Goal: Information Seeking & Learning: Check status

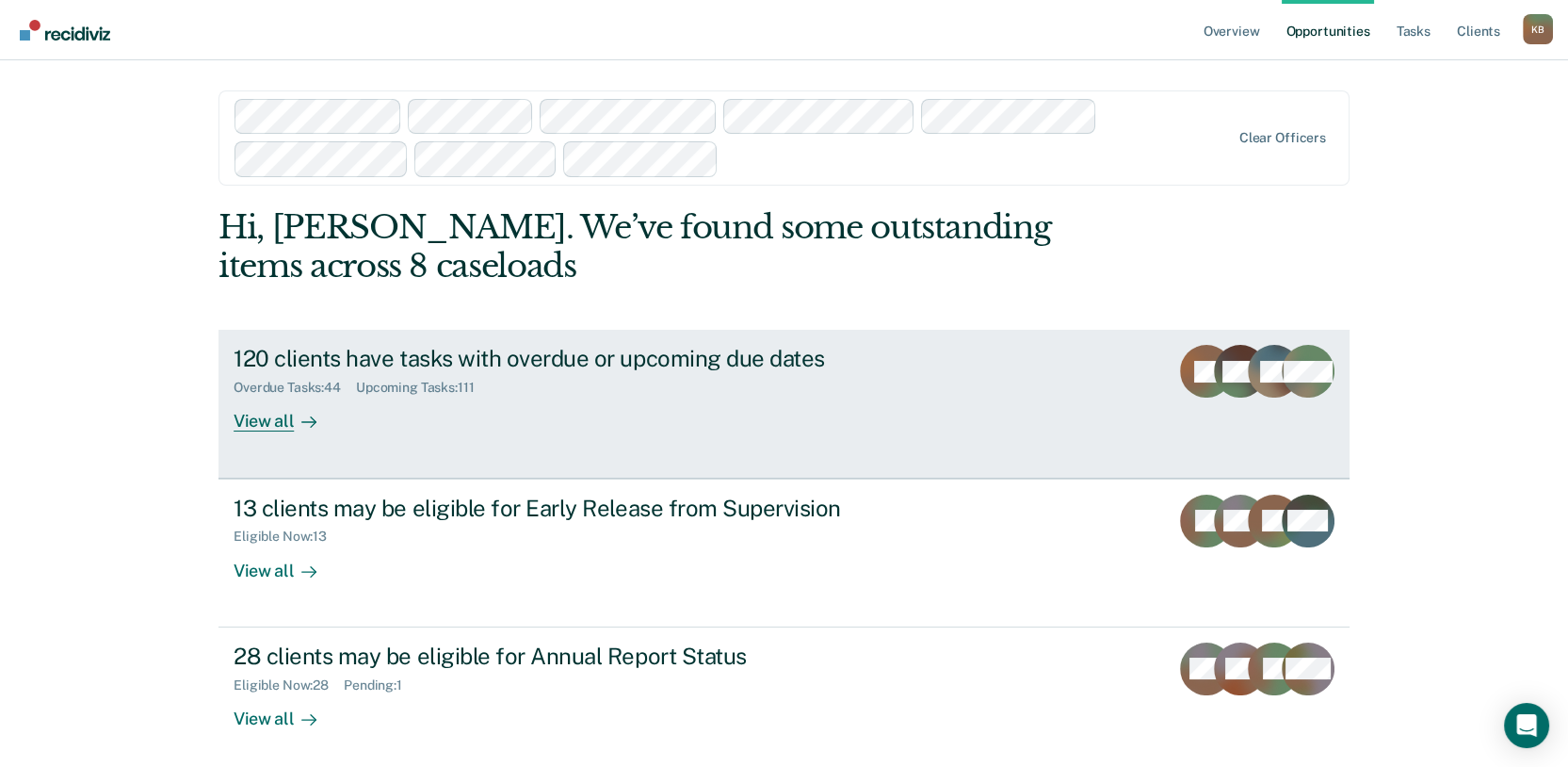
scroll to position [209, 0]
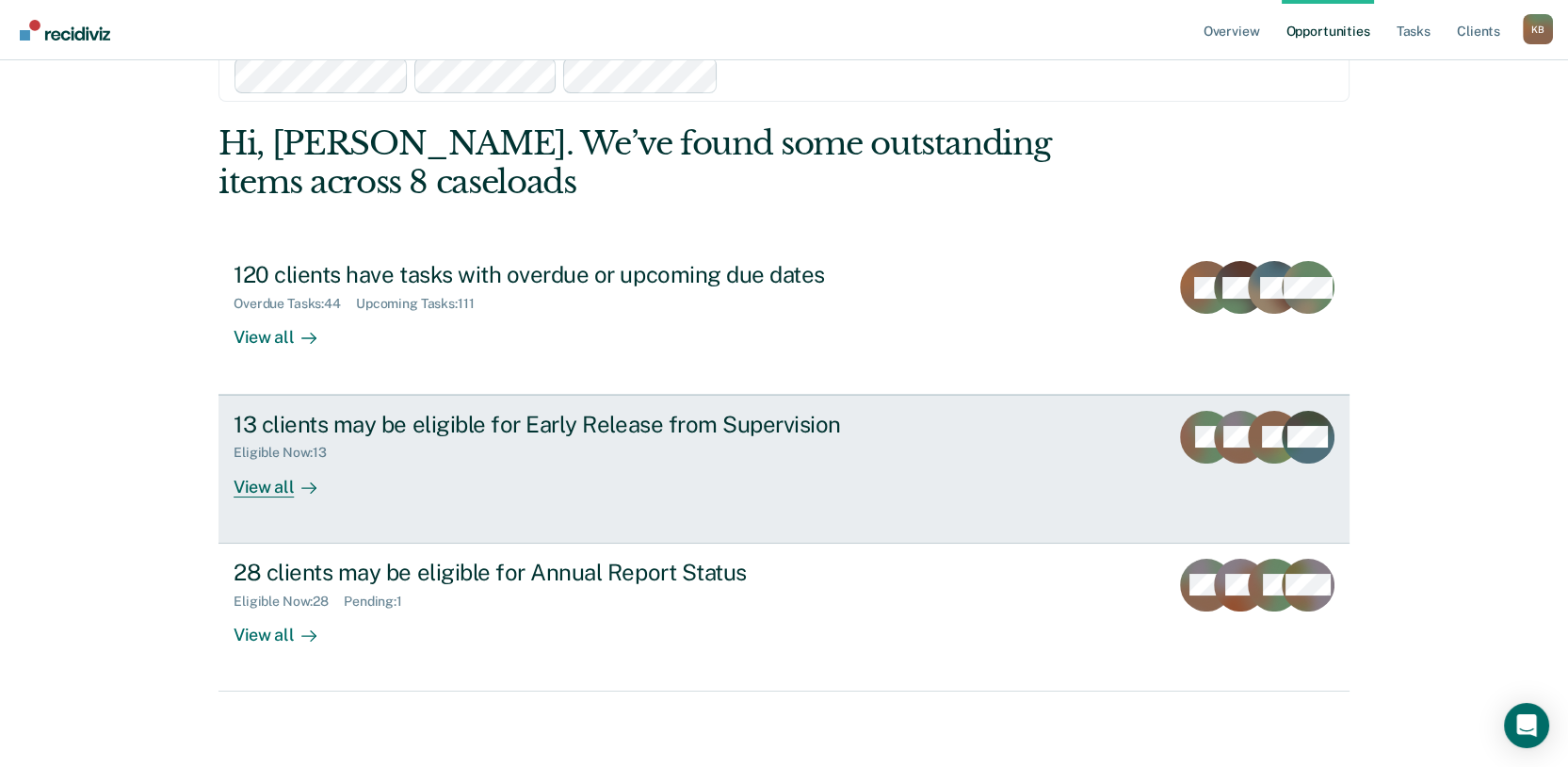
click at [275, 487] on div "View all" at bounding box center [287, 478] width 105 height 37
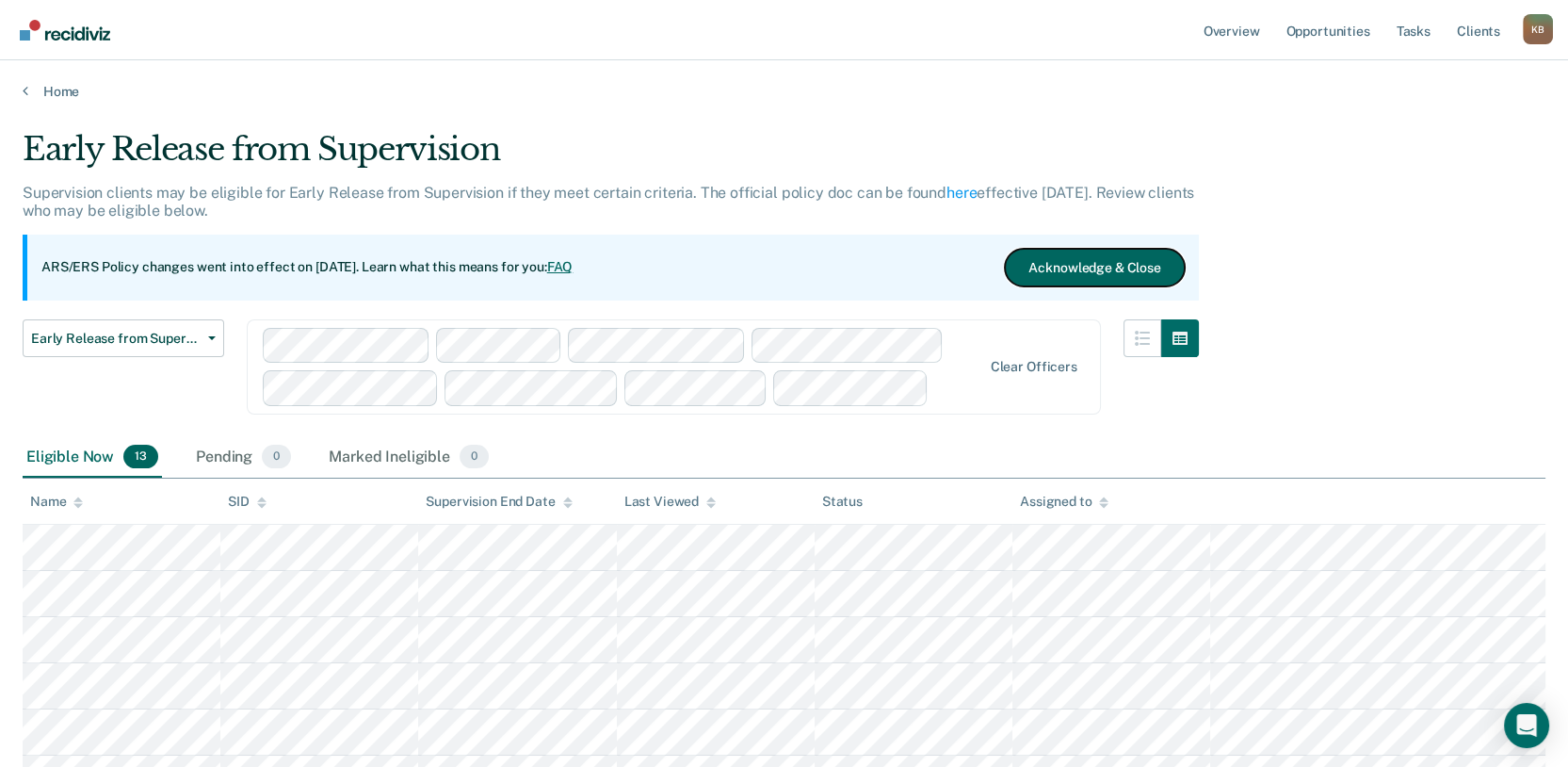
click at [1087, 287] on button "Acknowledge & Close" at bounding box center [1094, 268] width 179 height 38
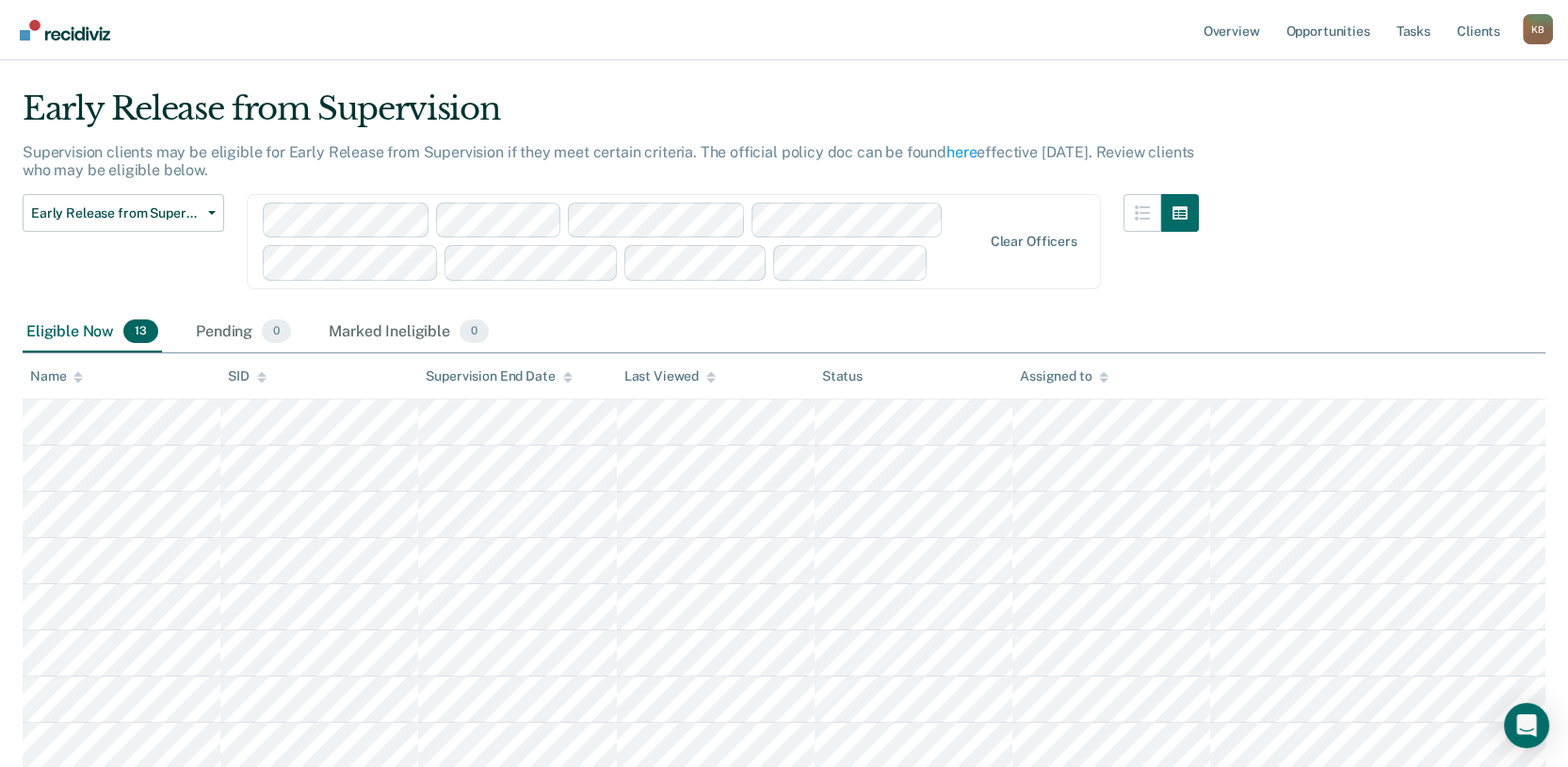
scroll to position [104, 0]
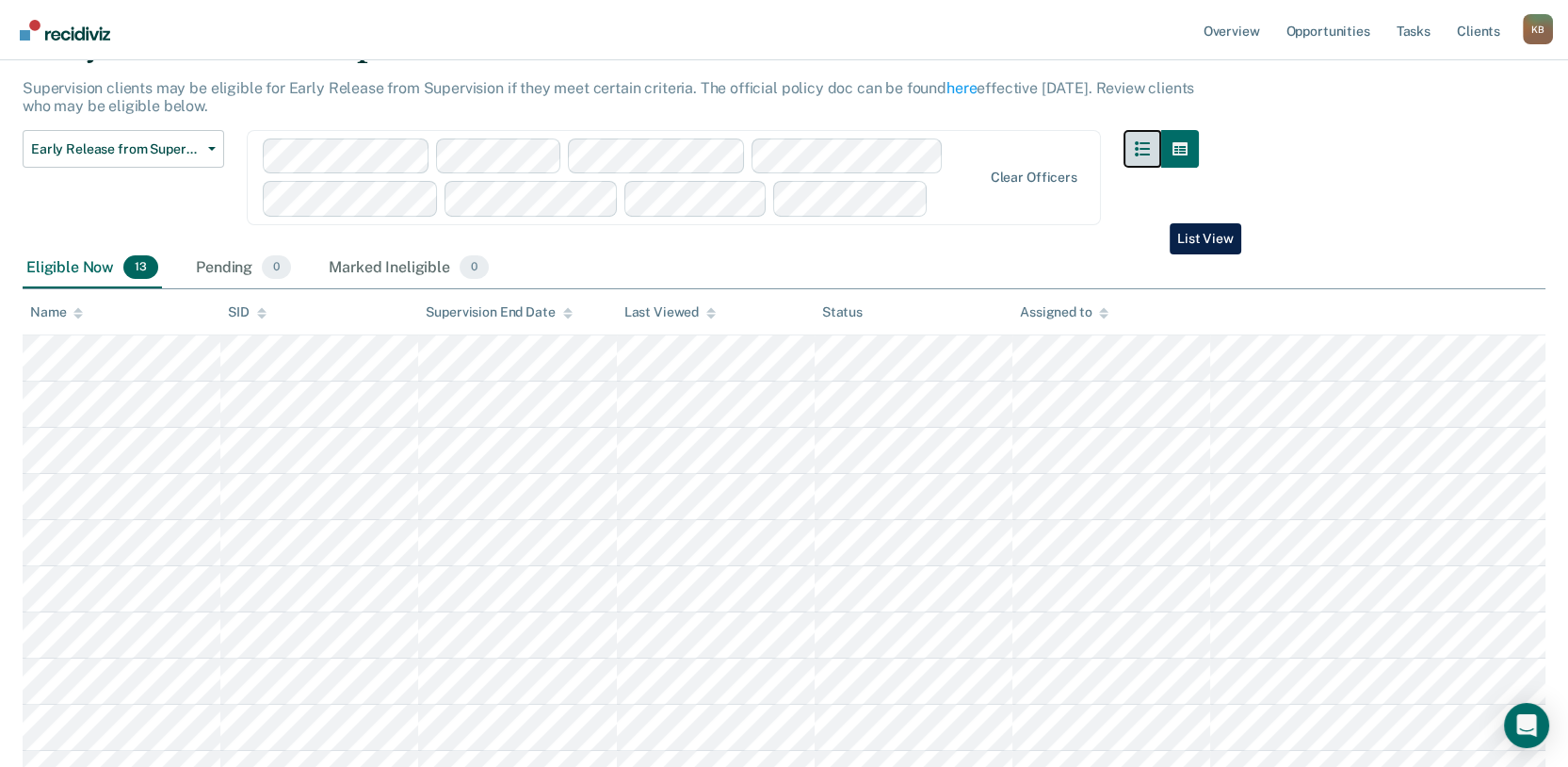
click at [1150, 157] on icon "button" at bounding box center [1143, 148] width 15 height 15
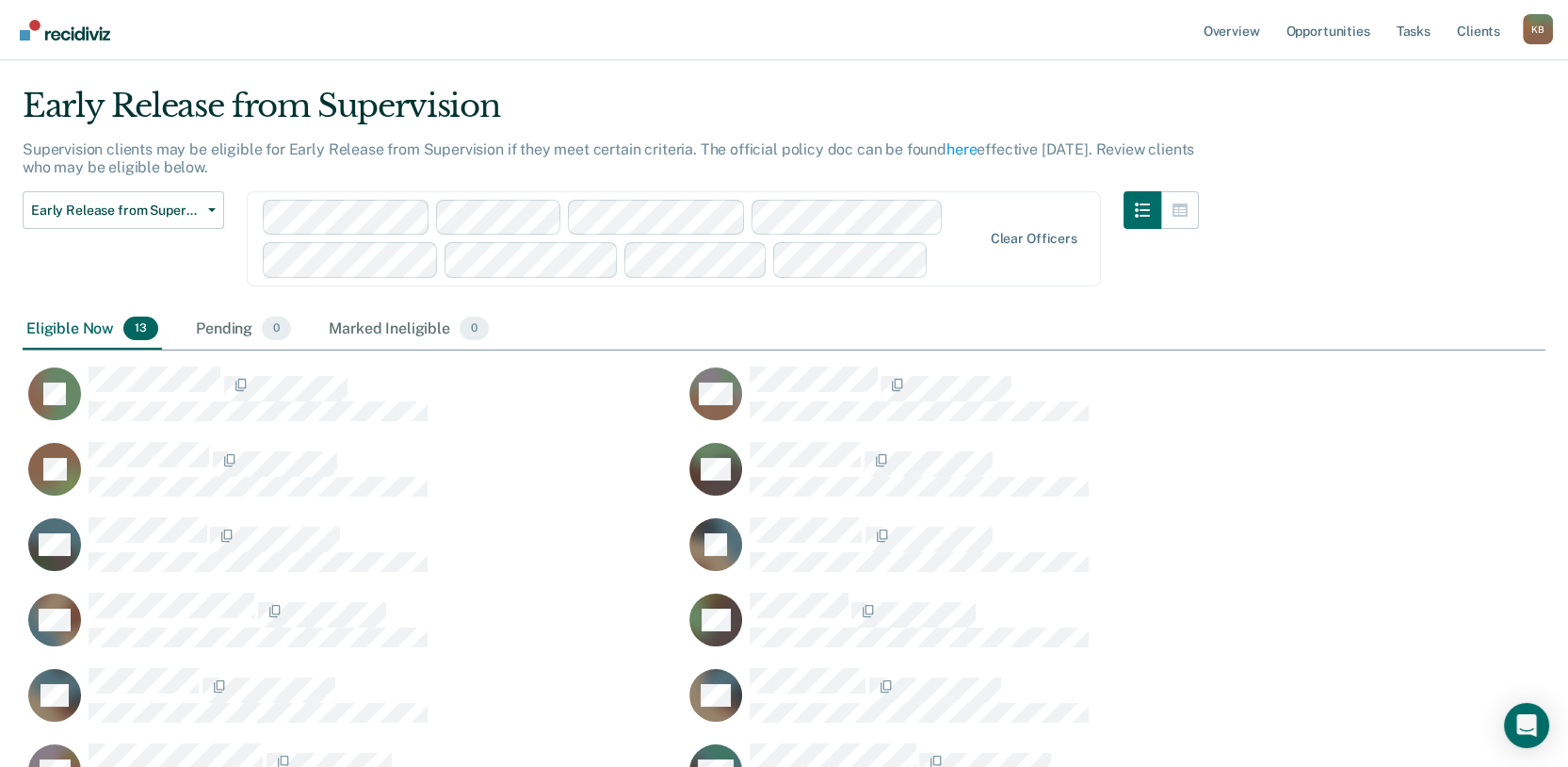
scroll to position [875, 1496]
drag, startPoint x: 1194, startPoint y: 255, endPoint x: 1248, endPoint y: 296, distance: 67.8
click at [1194, 229] on button "button" at bounding box center [1180, 210] width 38 height 38
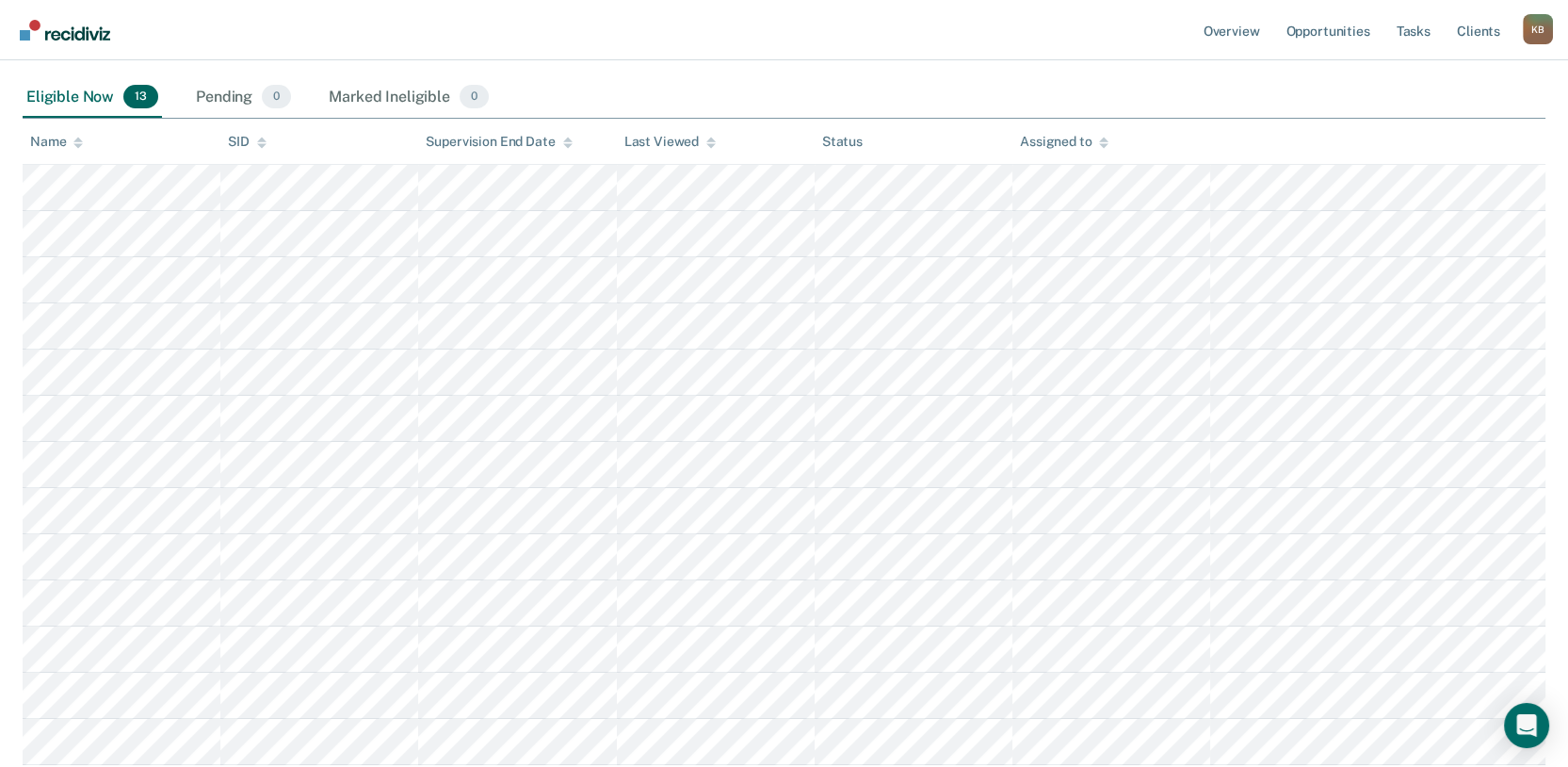
scroll to position [0, 0]
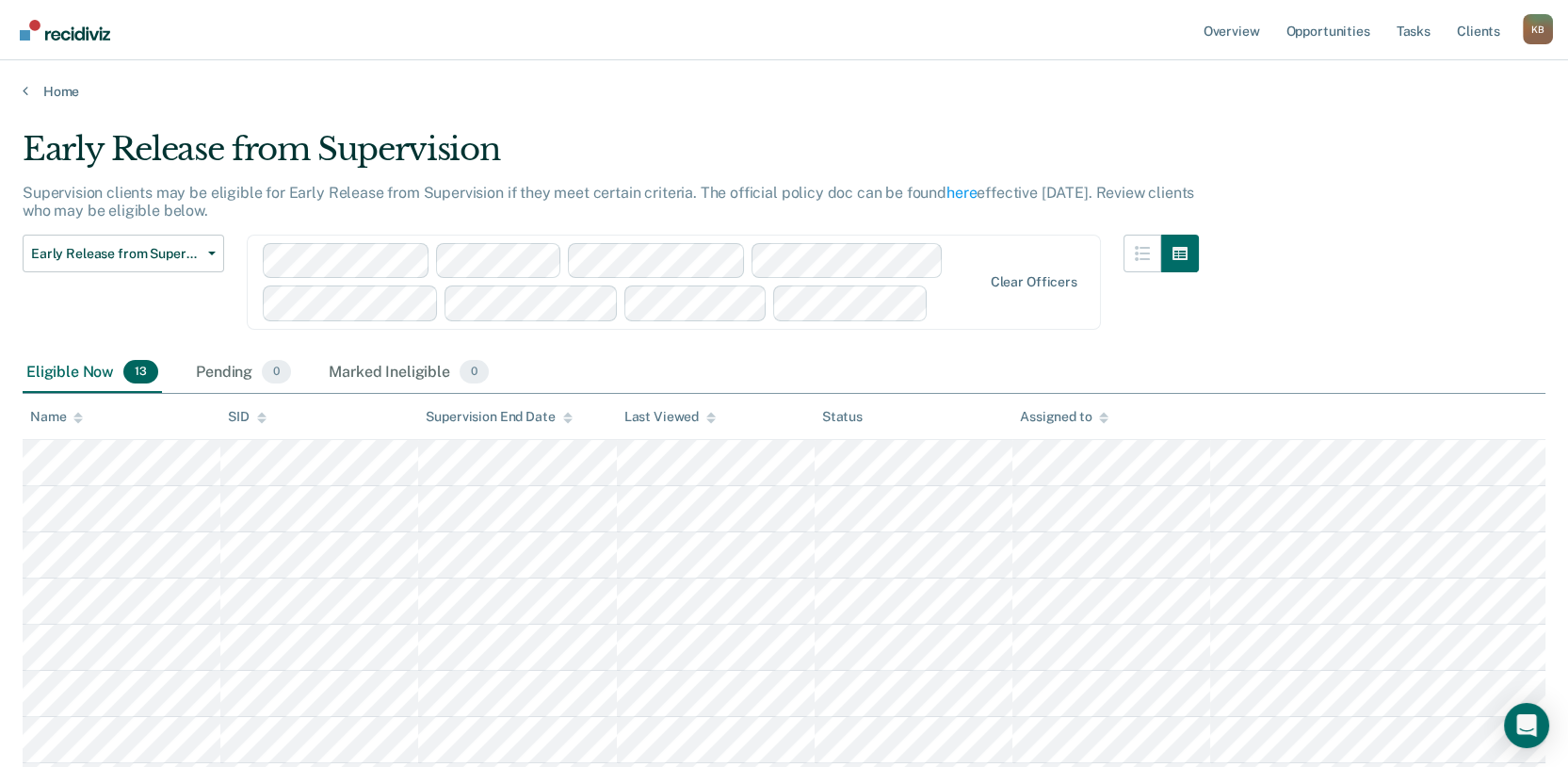
drag, startPoint x: 1375, startPoint y: 426, endPoint x: 1370, endPoint y: 418, distance: 9.4
click at [53, 100] on link "Home" at bounding box center [784, 91] width 1523 height 17
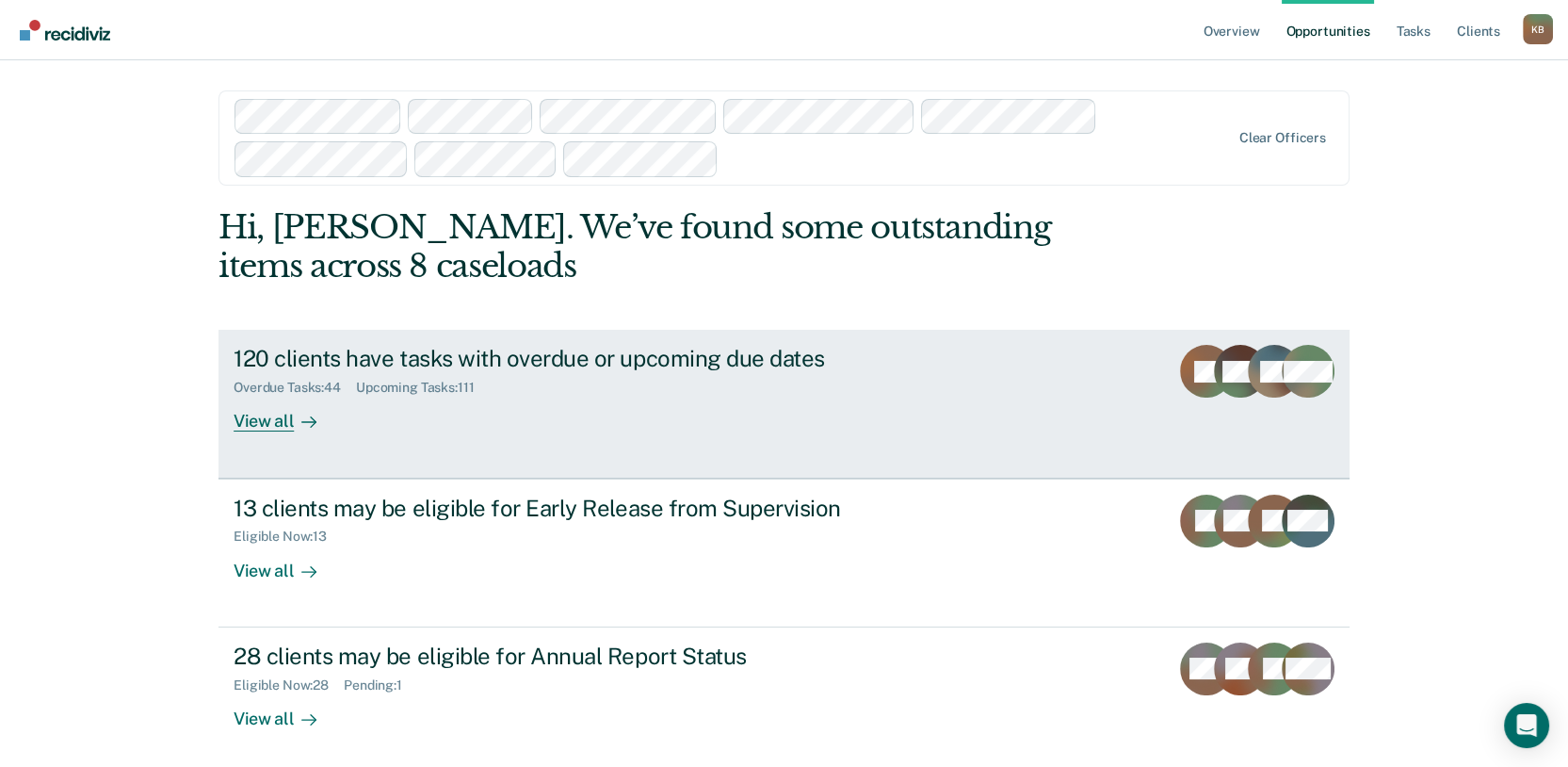
click at [274, 433] on div "View all" at bounding box center [287, 414] width 105 height 37
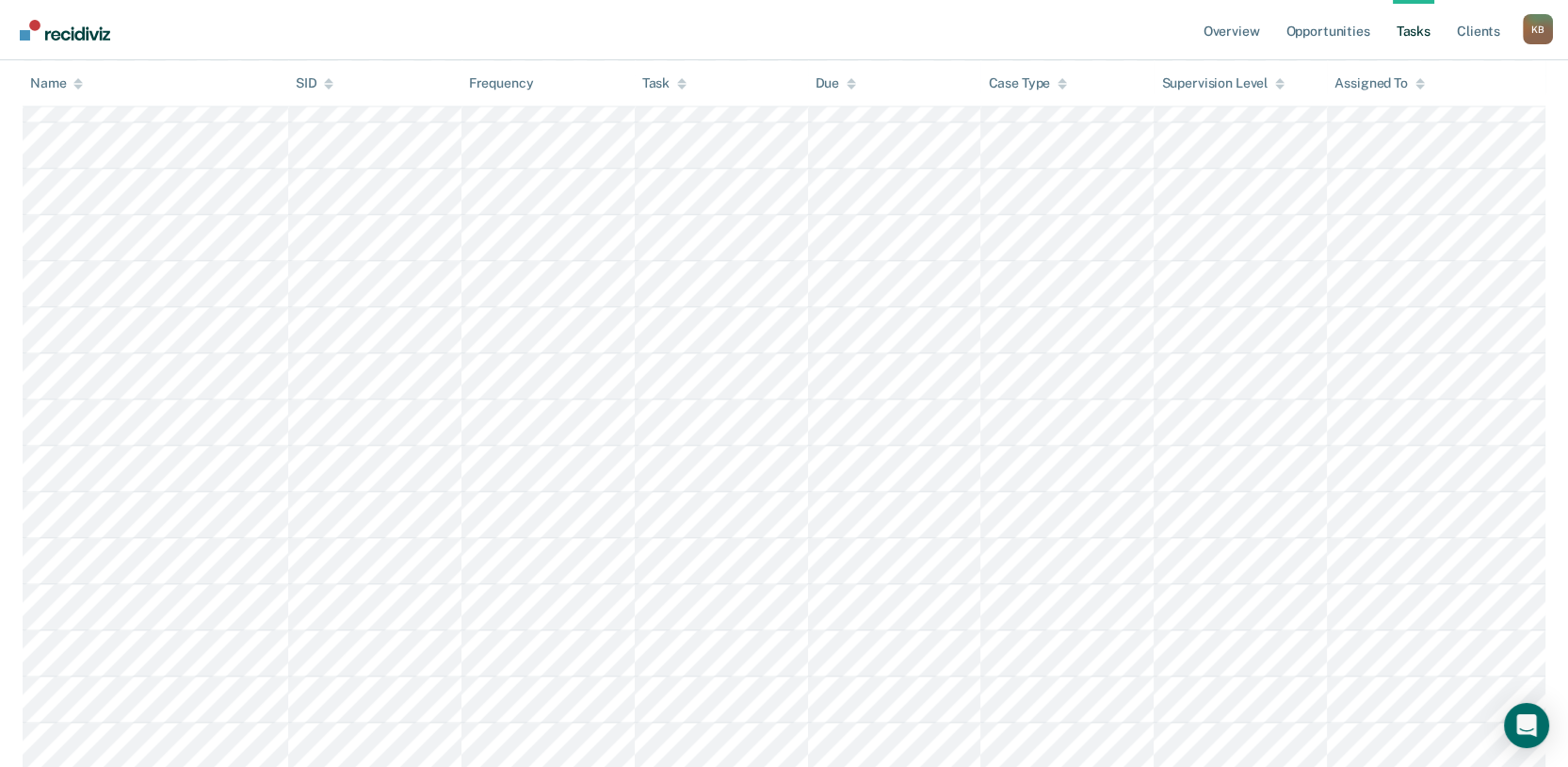
scroll to position [5341, 0]
